Goal: Find specific fact: Find specific fact

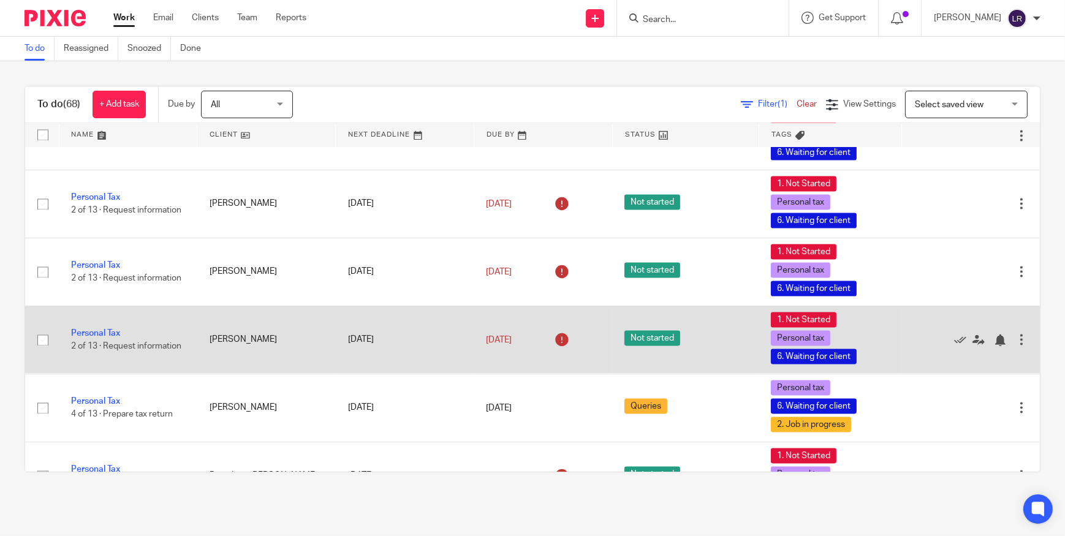
scroll to position [2960, 0]
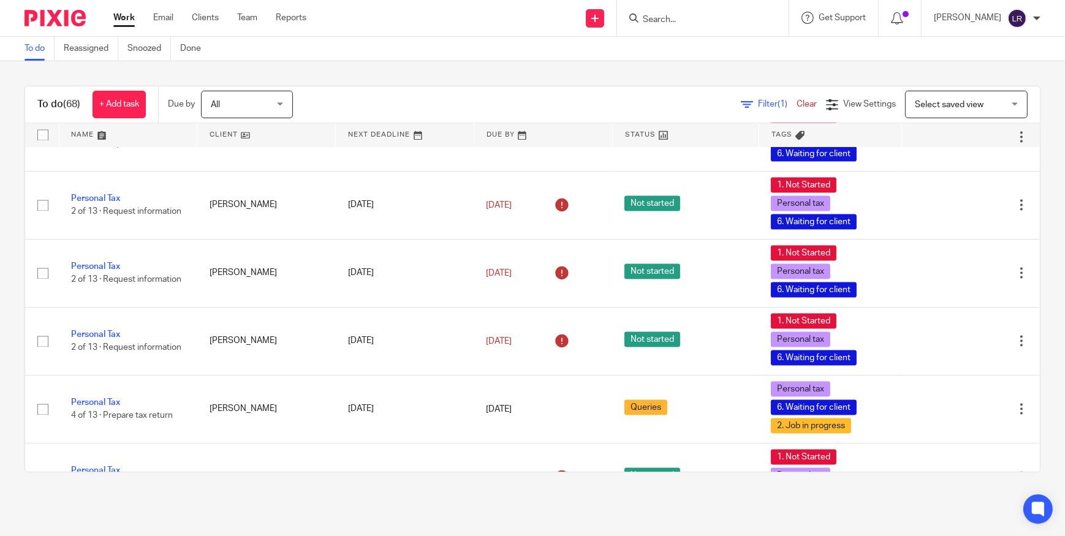
click at [684, 15] on input "Search" at bounding box center [696, 20] width 110 height 11
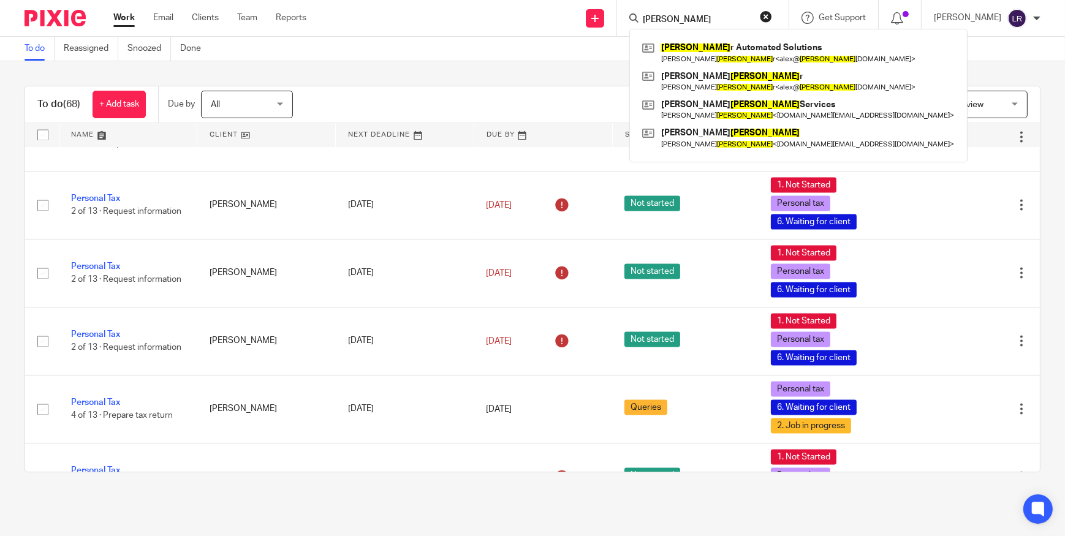
type input "[PERSON_NAME]"
click button "submit" at bounding box center [0, 0] width 0 height 0
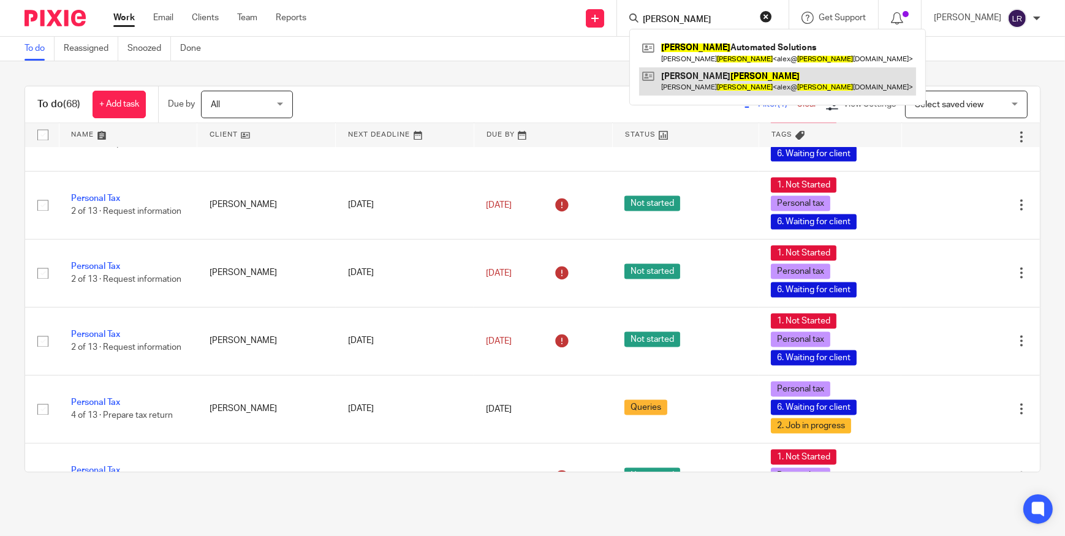
click at [710, 86] on link at bounding box center [777, 81] width 277 height 28
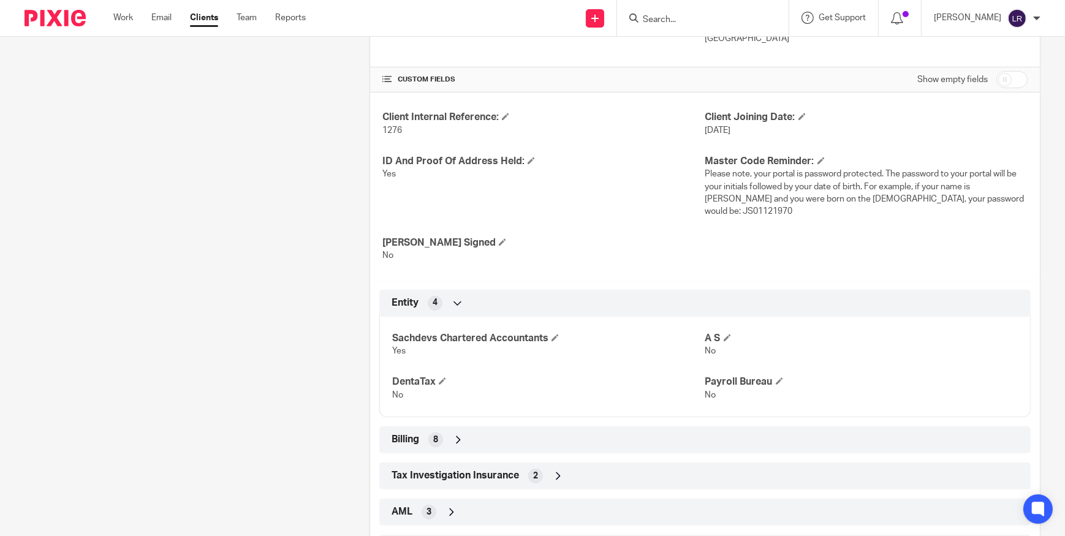
scroll to position [438, 0]
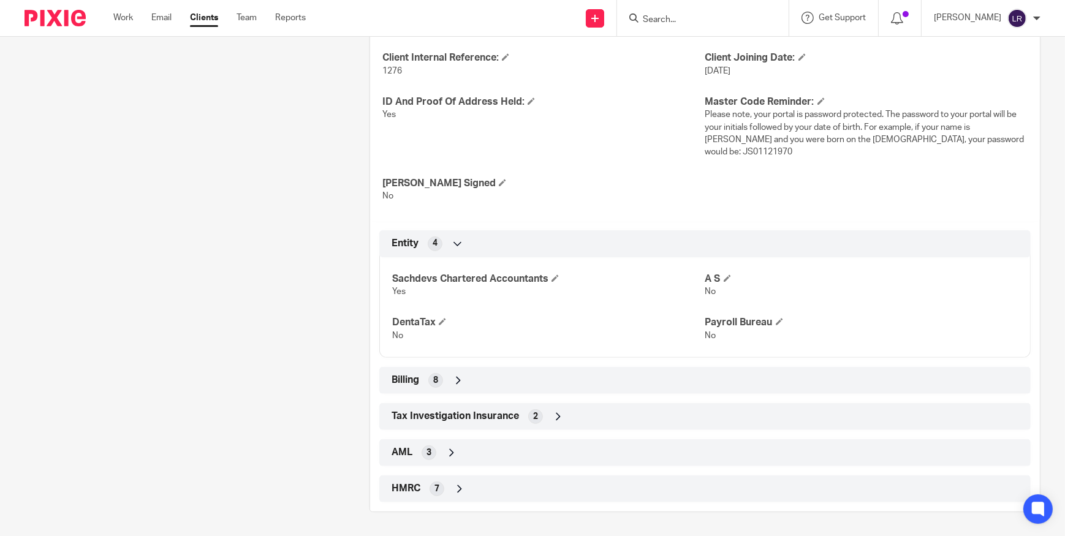
click at [518, 491] on div "HMRC 7" at bounding box center [704, 488] width 633 height 21
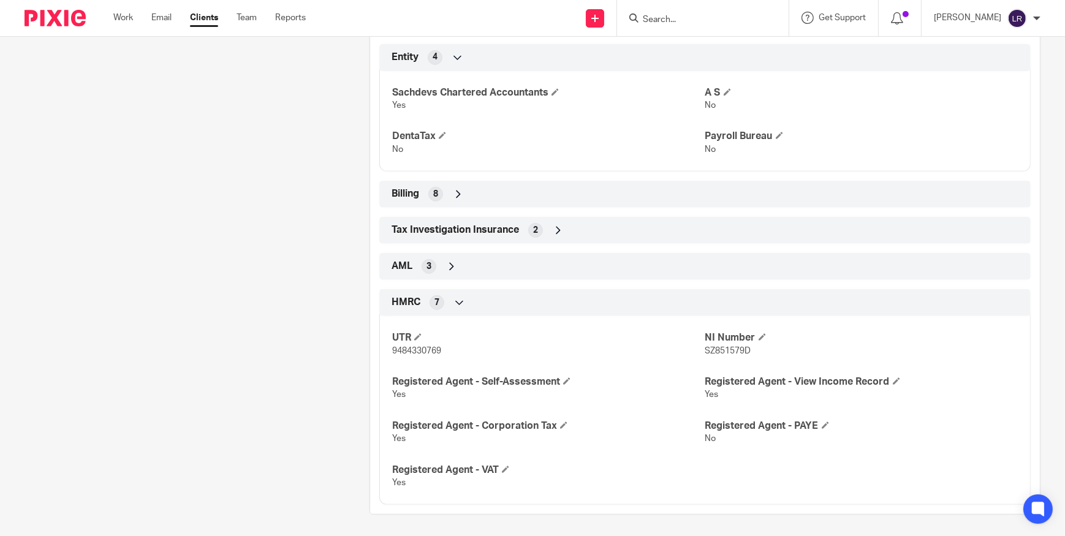
scroll to position [627, 0]
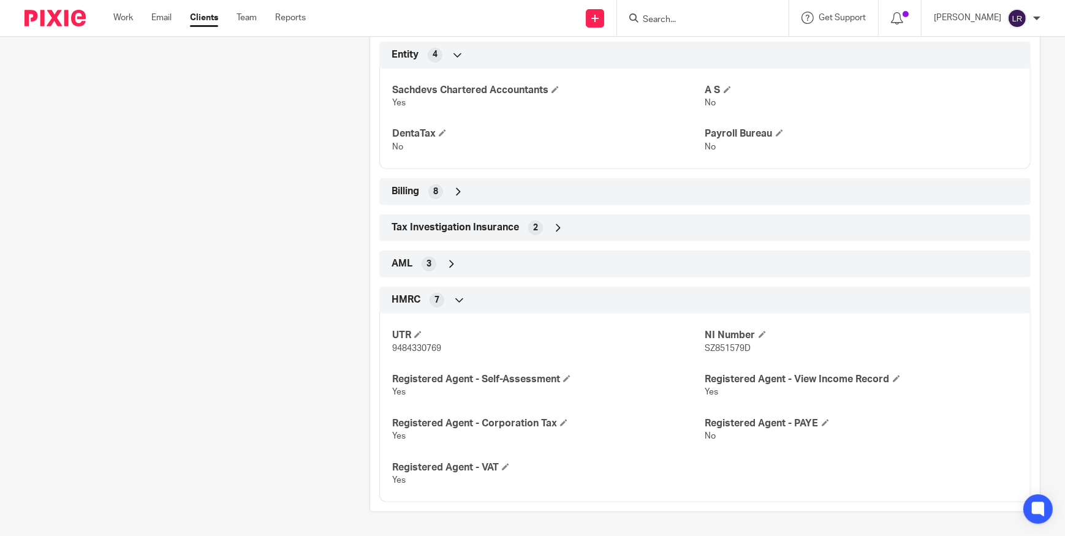
click at [725, 346] on span "SZ851579D" at bounding box center [728, 348] width 46 height 9
copy span "SZ851579D"
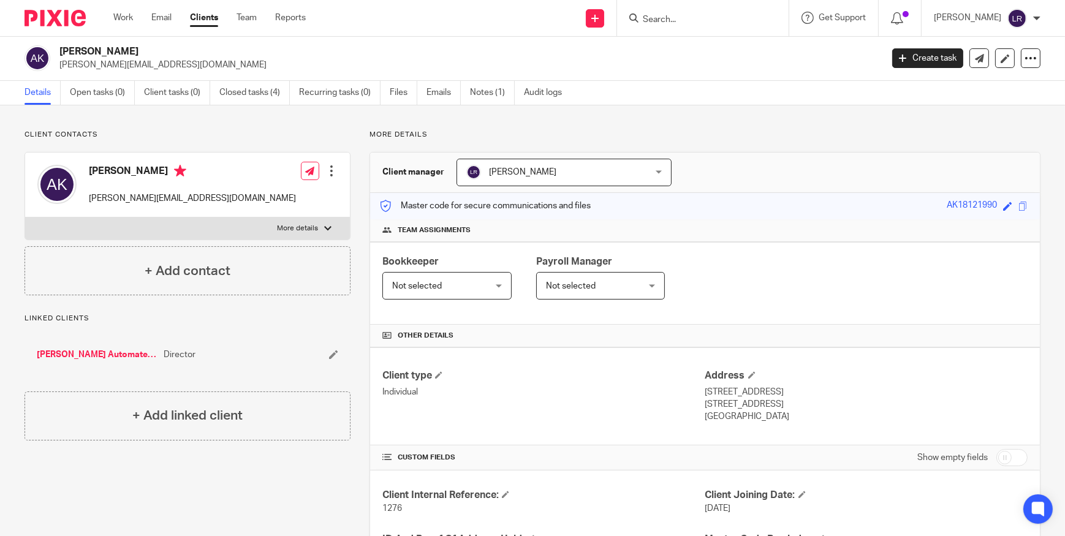
scroll to position [0, 0]
click at [445, 93] on link "Emails" at bounding box center [443, 93] width 34 height 24
drag, startPoint x: 510, startPoint y: 93, endPoint x: 493, endPoint y: 93, distance: 17.2
click at [509, 93] on link "Notes (1)" at bounding box center [492, 93] width 45 height 24
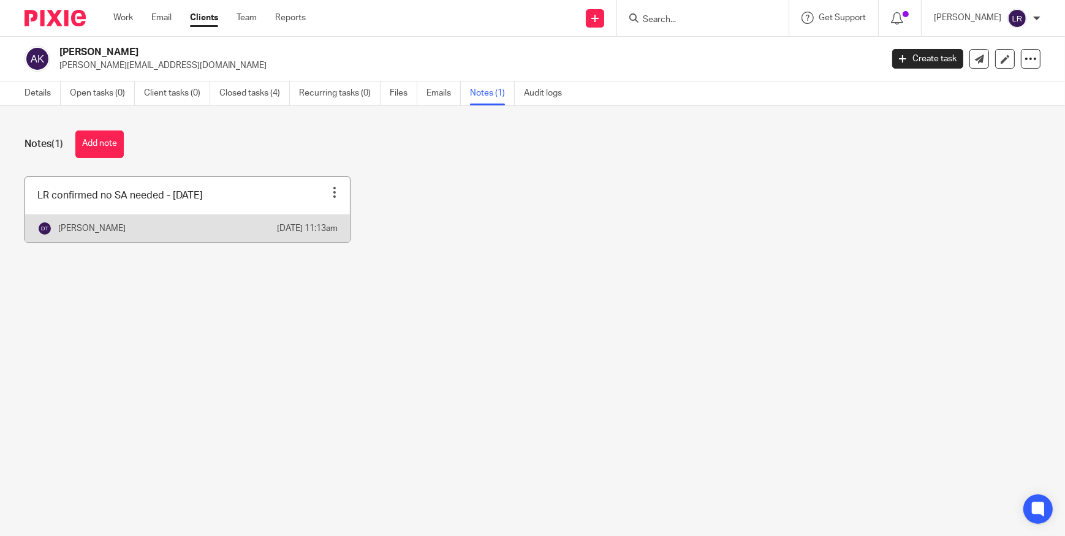
click at [128, 204] on link at bounding box center [187, 209] width 325 height 65
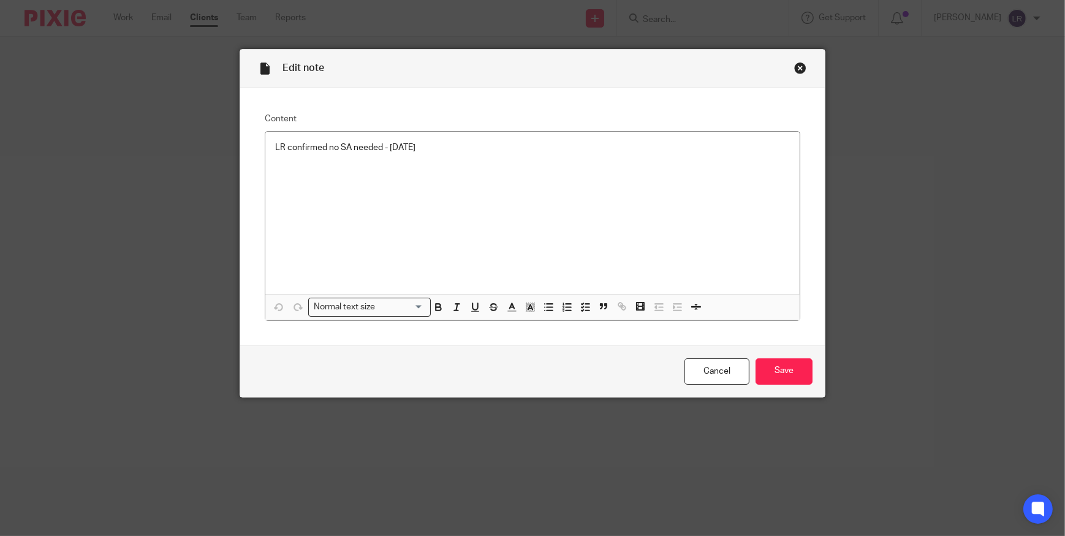
click at [796, 67] on div "Close this dialog window" at bounding box center [800, 68] width 12 height 12
